Goal: Check status: Check status

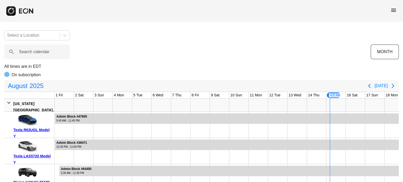
scroll to position [0, 258]
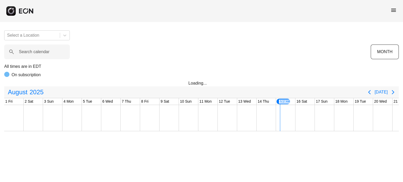
scroll to position [0, 207]
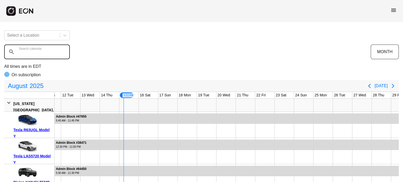
click at [34, 55] on calendar "Search calendar" at bounding box center [37, 52] width 66 height 15
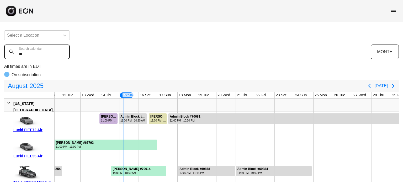
type calendar "*"
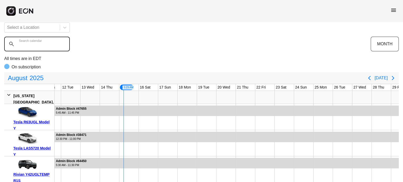
scroll to position [0, 0]
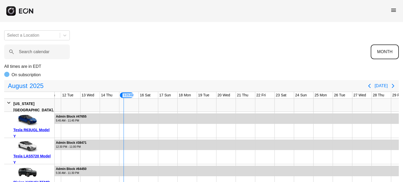
click at [380, 55] on button "MONTH" at bounding box center [385, 52] width 28 height 15
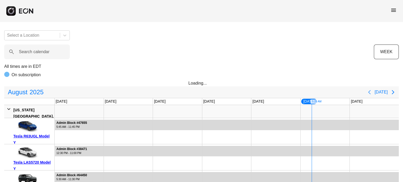
click at [371, 93] on icon "Previous page" at bounding box center [369, 92] width 2 height 4
click at [384, 50] on button "WEEK" at bounding box center [386, 52] width 25 height 15
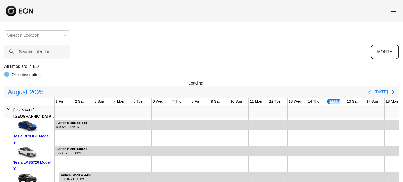
scroll to position [0, 39]
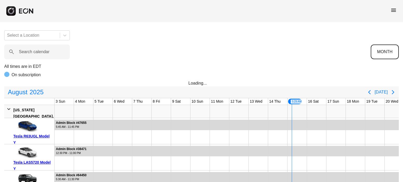
click at [384, 50] on button "MONTH" at bounding box center [385, 52] width 28 height 15
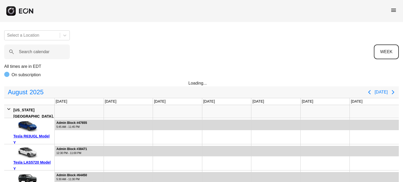
scroll to position [0, 0]
click at [392, 88] on button "Next page" at bounding box center [393, 92] width 11 height 11
click at [390, 56] on button "WEEK" at bounding box center [386, 52] width 25 height 15
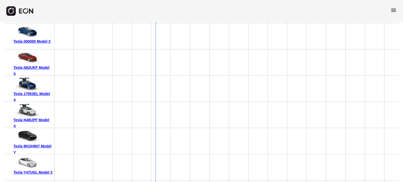
scroll to position [3543, 0]
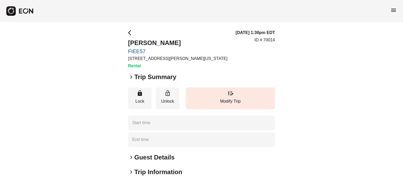
type time "**********"
